Goal: Task Accomplishment & Management: Use online tool/utility

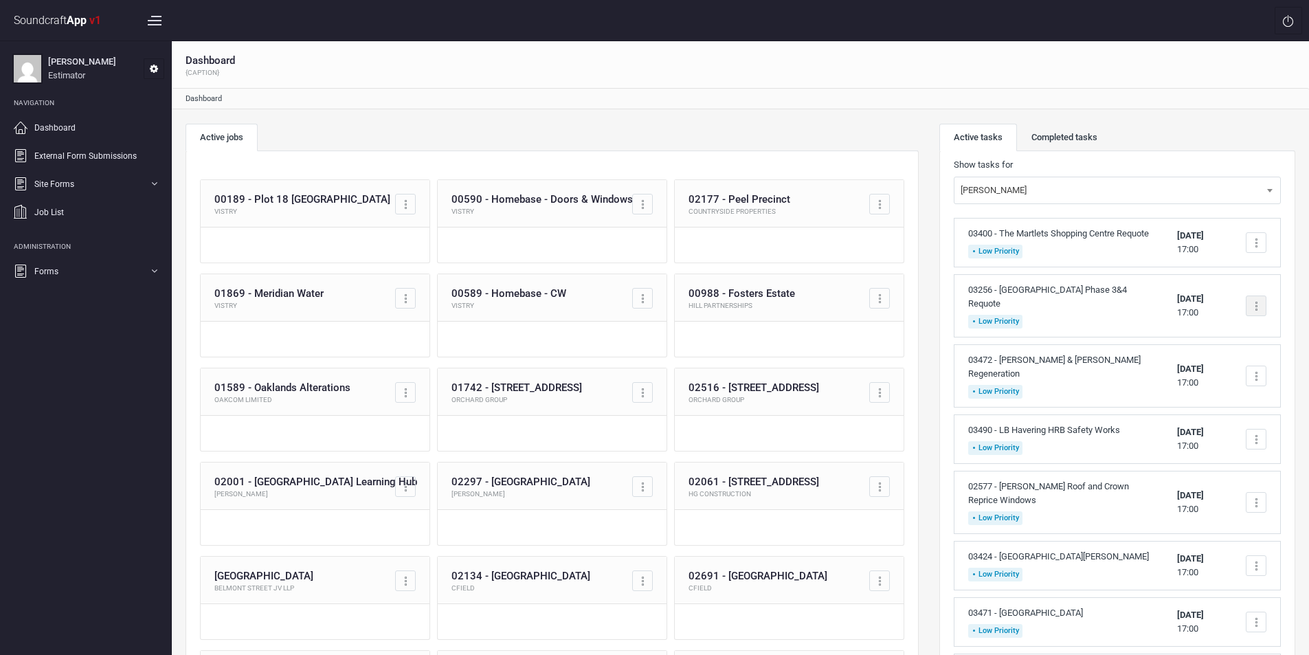
click at [1256, 316] on div at bounding box center [1255, 305] width 21 height 21
click at [1197, 350] on link "Complete task" at bounding box center [1197, 338] width 136 height 27
click at [1256, 307] on div at bounding box center [1256, 306] width 2 height 2
click at [1223, 349] on link "Complete task" at bounding box center [1197, 338] width 136 height 27
